Goal: Information Seeking & Learning: Learn about a topic

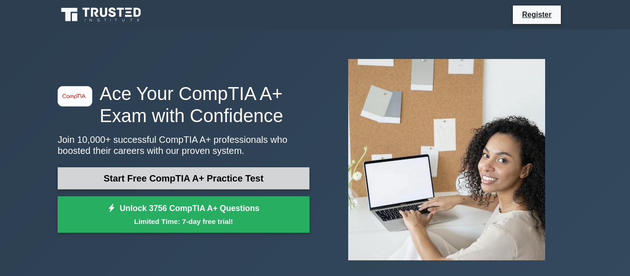
click at [87, 178] on link "Start Free CompTIA A+ Practice Test" at bounding box center [184, 178] width 252 height 22
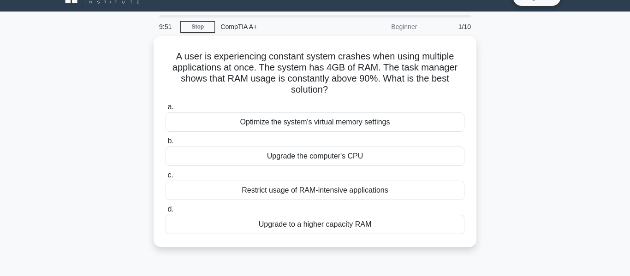
scroll to position [18, 0]
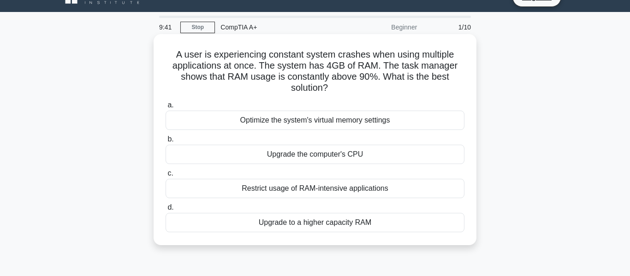
click at [275, 231] on div "Upgrade to a higher capacity RAM" at bounding box center [315, 222] width 299 height 19
click at [166, 211] on input "d. Upgrade to a higher capacity RAM" at bounding box center [166, 208] width 0 height 6
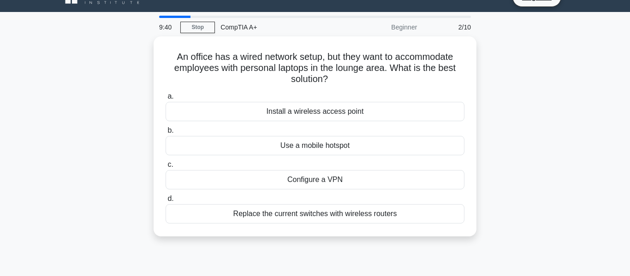
scroll to position [0, 0]
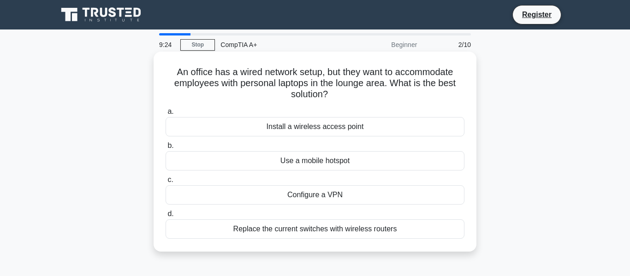
click at [298, 203] on div "Configure a VPN" at bounding box center [315, 194] width 299 height 19
click at [166, 183] on input "c. Configure a VPN" at bounding box center [166, 180] width 0 height 6
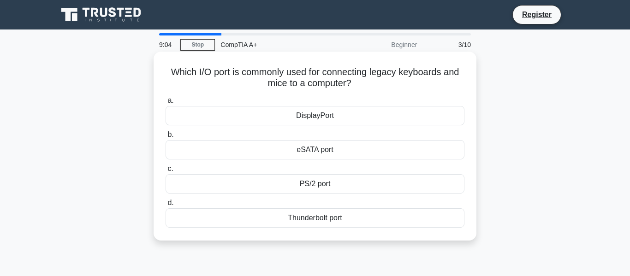
click at [302, 190] on div "PS/2 port" at bounding box center [315, 183] width 299 height 19
click at [166, 172] on input "c. PS/2 port" at bounding box center [166, 169] width 0 height 6
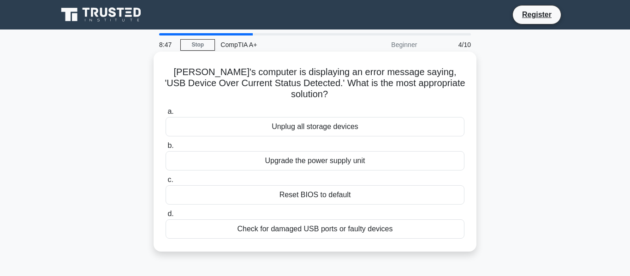
click at [255, 227] on div "Check for damaged USB ports or faulty devices" at bounding box center [315, 229] width 299 height 19
click at [166, 217] on input "d. Check for damaged USB ports or faulty devices" at bounding box center [166, 214] width 0 height 6
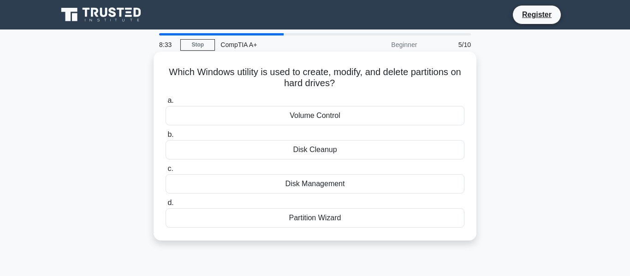
click at [300, 225] on div "Partition Wizard" at bounding box center [315, 218] width 299 height 19
click at [166, 206] on input "d. Partition Wizard" at bounding box center [166, 203] width 0 height 6
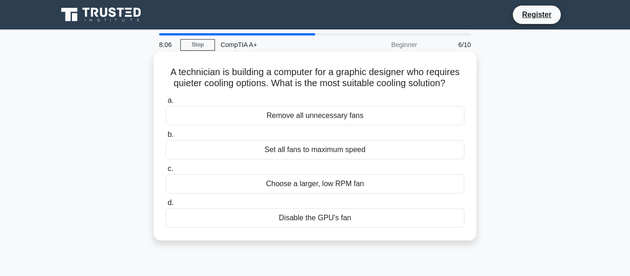
click at [281, 189] on div "Choose a larger, low RPM fan" at bounding box center [315, 183] width 299 height 19
click at [166, 172] on input "c. Choose a larger, low RPM fan" at bounding box center [166, 169] width 0 height 6
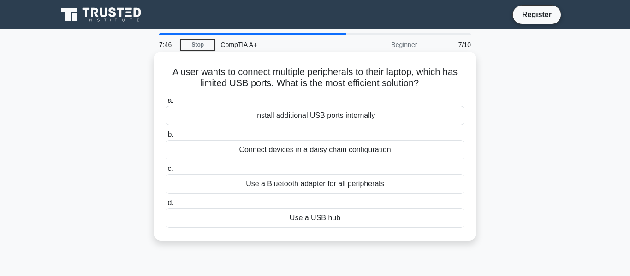
click at [317, 223] on div "Use a USB hub" at bounding box center [315, 218] width 299 height 19
click at [166, 206] on input "d. Use a USB hub" at bounding box center [166, 203] width 0 height 6
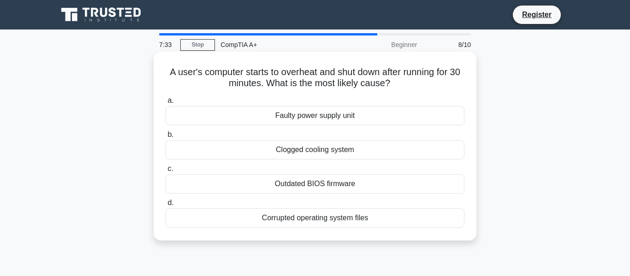
click at [285, 157] on div "Clogged cooling system" at bounding box center [315, 149] width 299 height 19
click at [166, 138] on input "b. Clogged cooling system" at bounding box center [166, 135] width 0 height 6
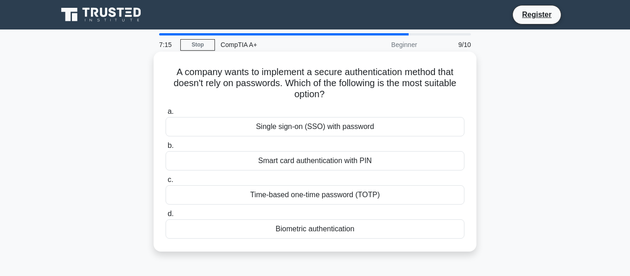
click at [263, 199] on div "Time-based one-time password (TOTP)" at bounding box center [315, 194] width 299 height 19
click at [166, 183] on input "c. Time-based one-time password (TOTP)" at bounding box center [166, 180] width 0 height 6
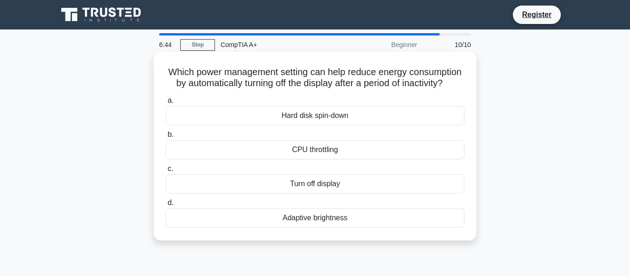
click at [294, 187] on div "Turn off display" at bounding box center [315, 183] width 299 height 19
click at [166, 172] on input "c. Turn off display" at bounding box center [166, 169] width 0 height 6
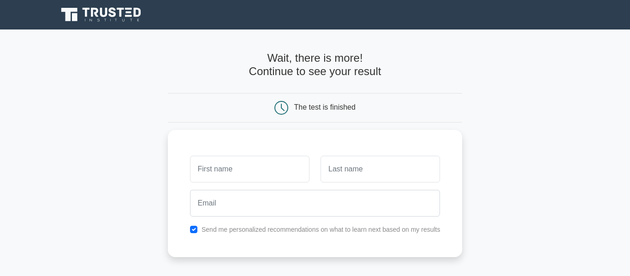
type input "s"
type input "S"
click at [343, 169] on input "text" at bounding box center [380, 167] width 119 height 27
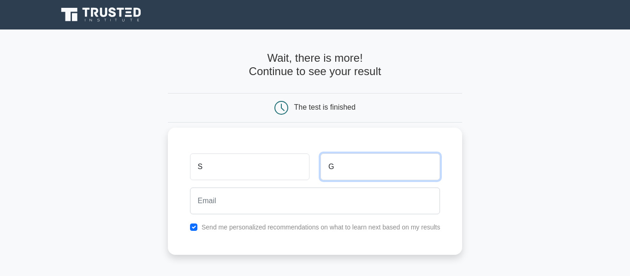
type input "G"
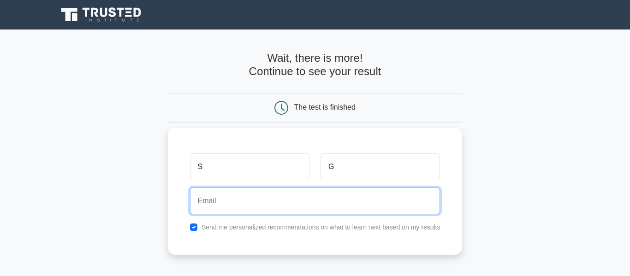
click at [218, 203] on input "email" at bounding box center [315, 201] width 251 height 27
type input "[EMAIL_ADDRESS][DOMAIN_NAME]"
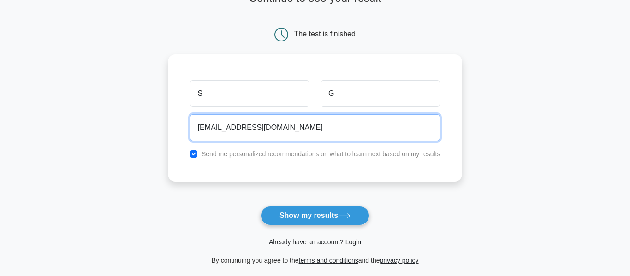
scroll to position [78, 0]
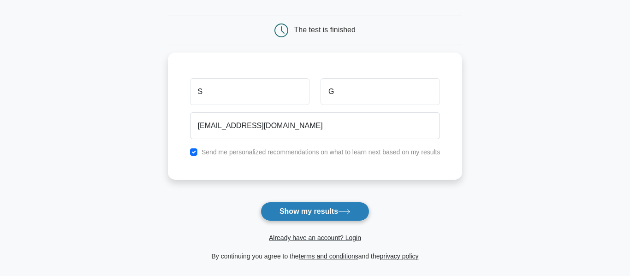
click at [295, 211] on button "Show my results" at bounding box center [315, 211] width 109 height 19
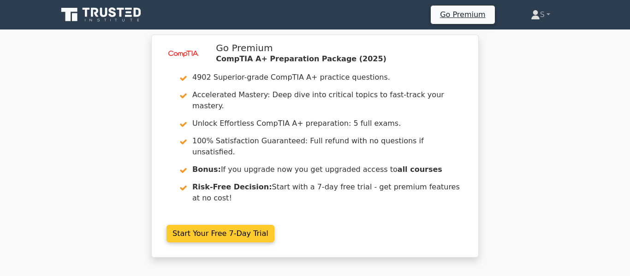
click at [201, 225] on link "Start Your Free 7-Day Trial" at bounding box center [221, 234] width 108 height 18
